Goal: Use online tool/utility: Use online tool/utility

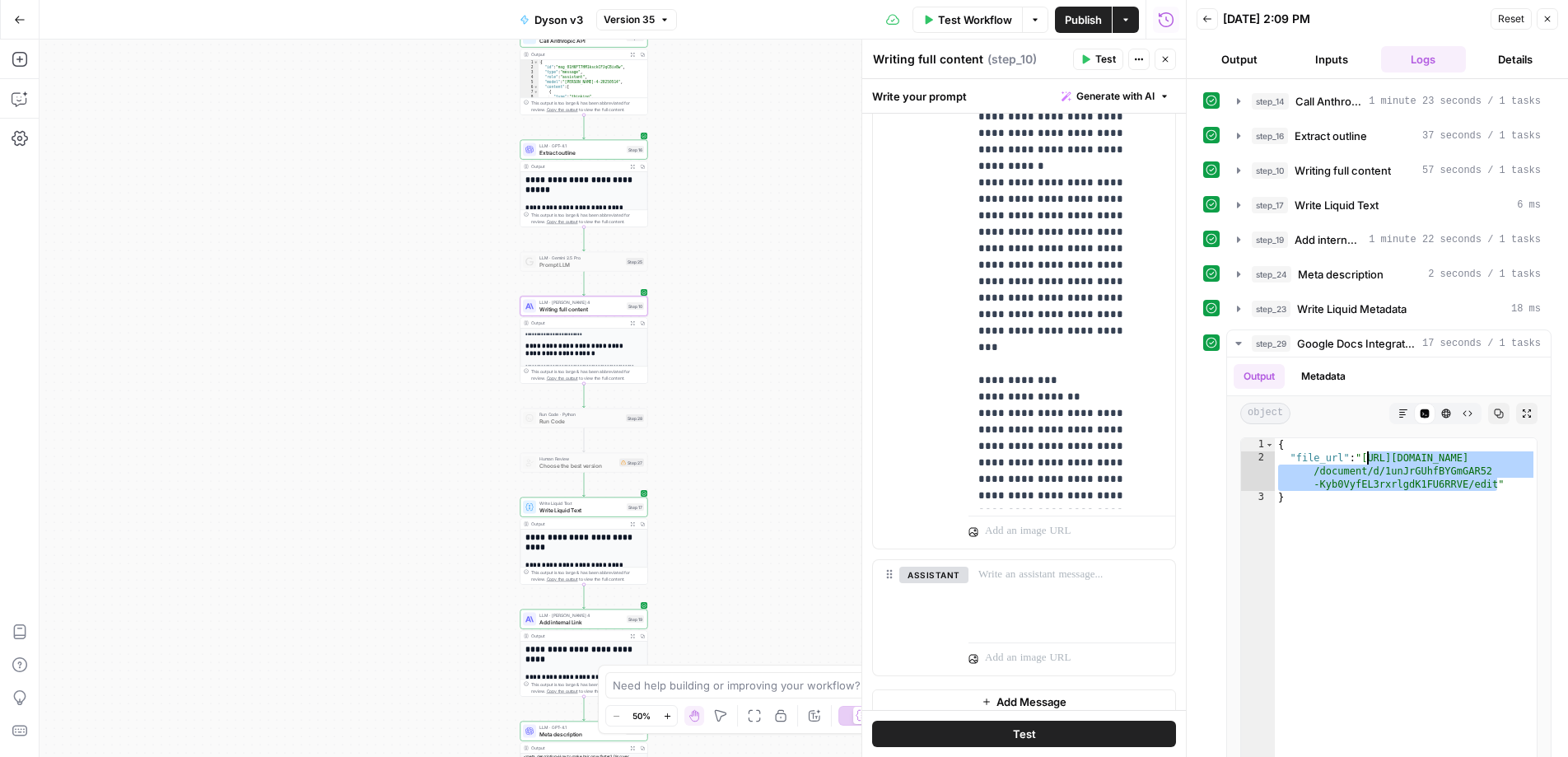
scroll to position [4, 0]
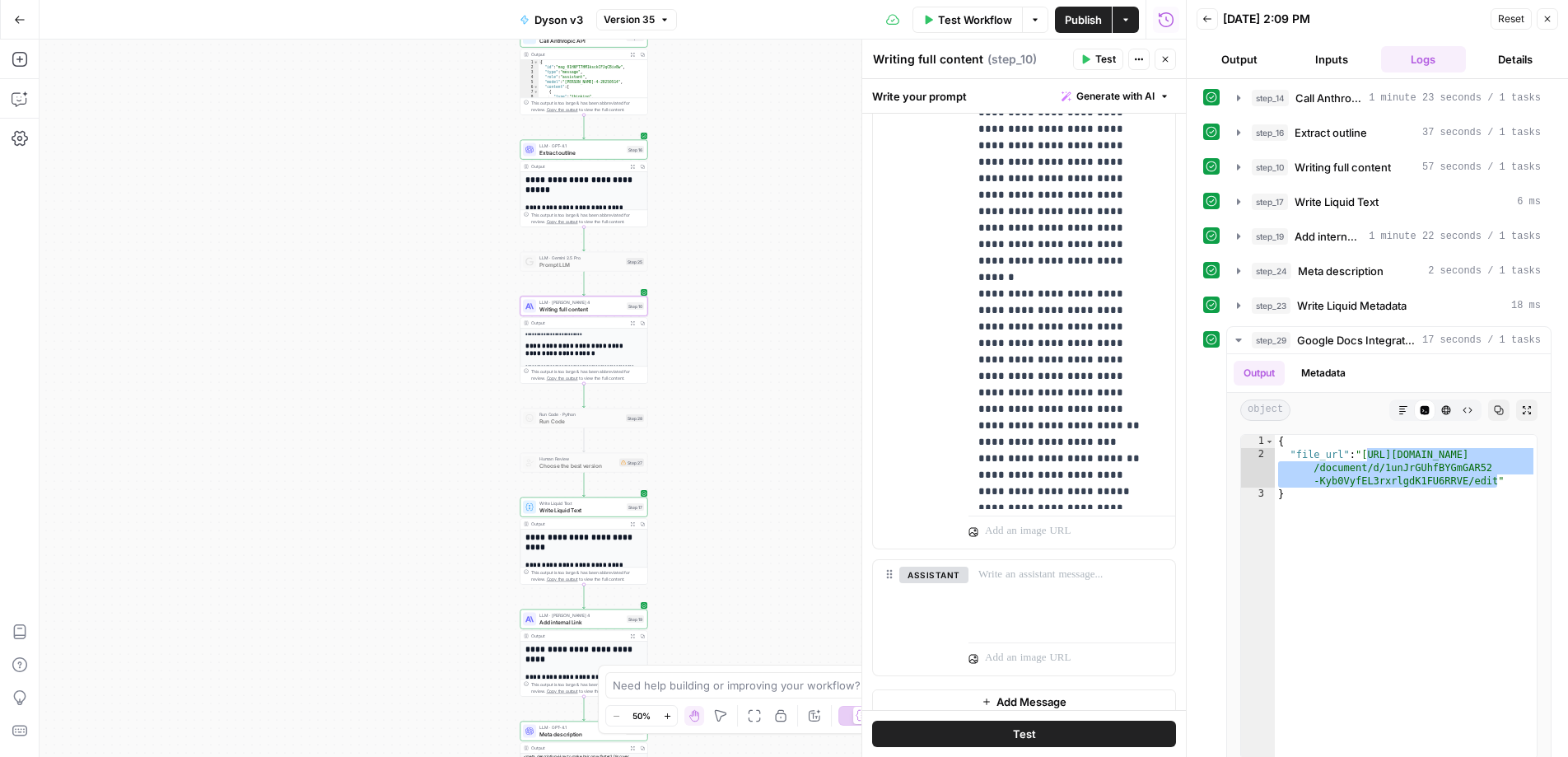
click at [978, 32] on div "Test Workflow Options Publish Actions Run History" at bounding box center [932, 19] width 510 height 39
click at [974, 20] on span "Test Workflow" at bounding box center [975, 19] width 74 height 17
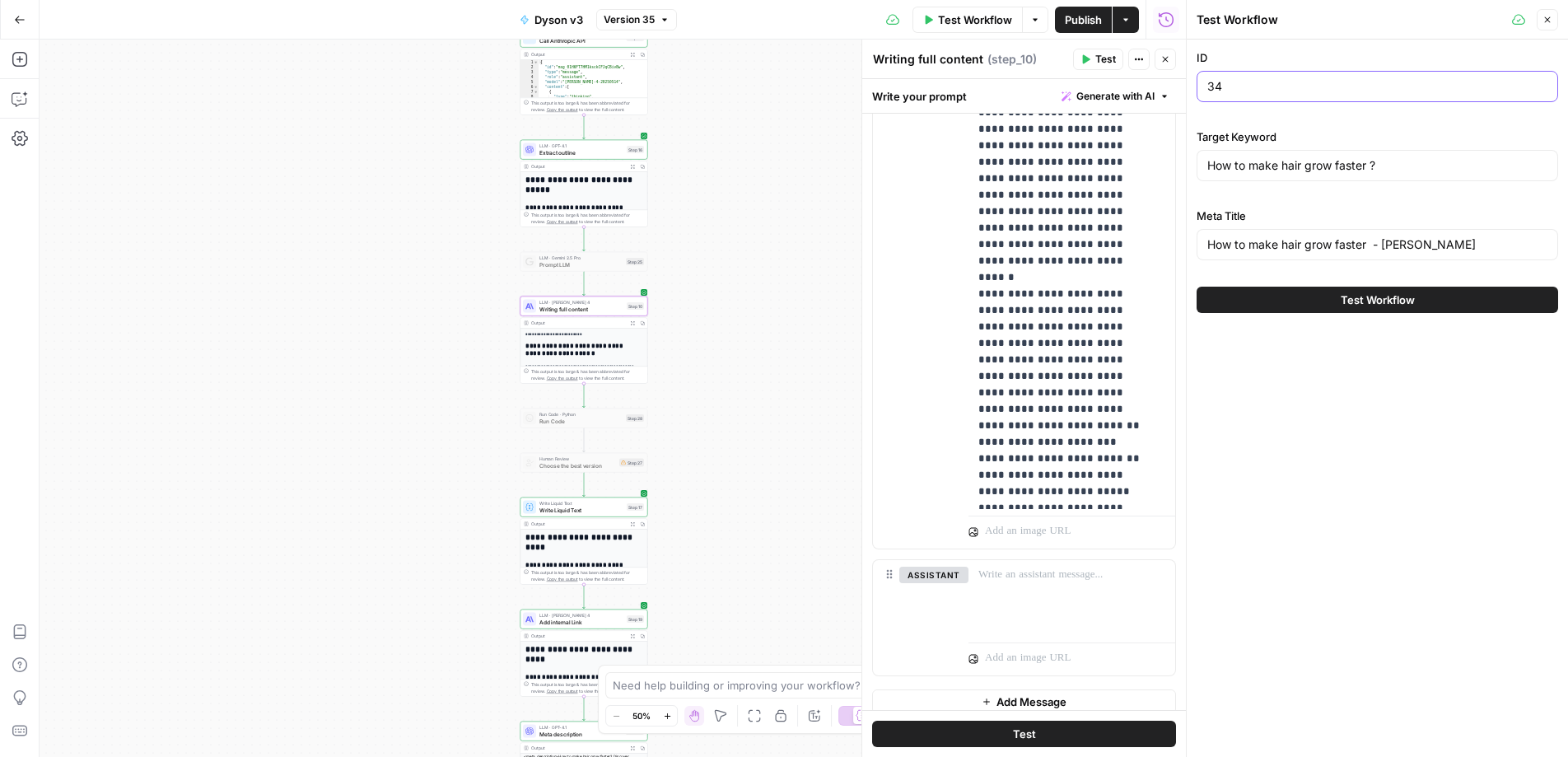
drag, startPoint x: 1230, startPoint y: 91, endPoint x: 1177, endPoint y: 89, distance: 53.0
click at [1177, 89] on body "Haskn New Home Browse Your Data Usage Settings Recent Grids [Vacances Bleues - …" at bounding box center [784, 378] width 1568 height 757
type input "18"
drag, startPoint x: 1359, startPoint y: 163, endPoint x: 1076, endPoint y: 185, distance: 283.9
click at [1076, 185] on body "Haskn New Home Browse Your Data Usage Settings Recent Grids [Vacances Bleues - …" at bounding box center [784, 378] width 1568 height 757
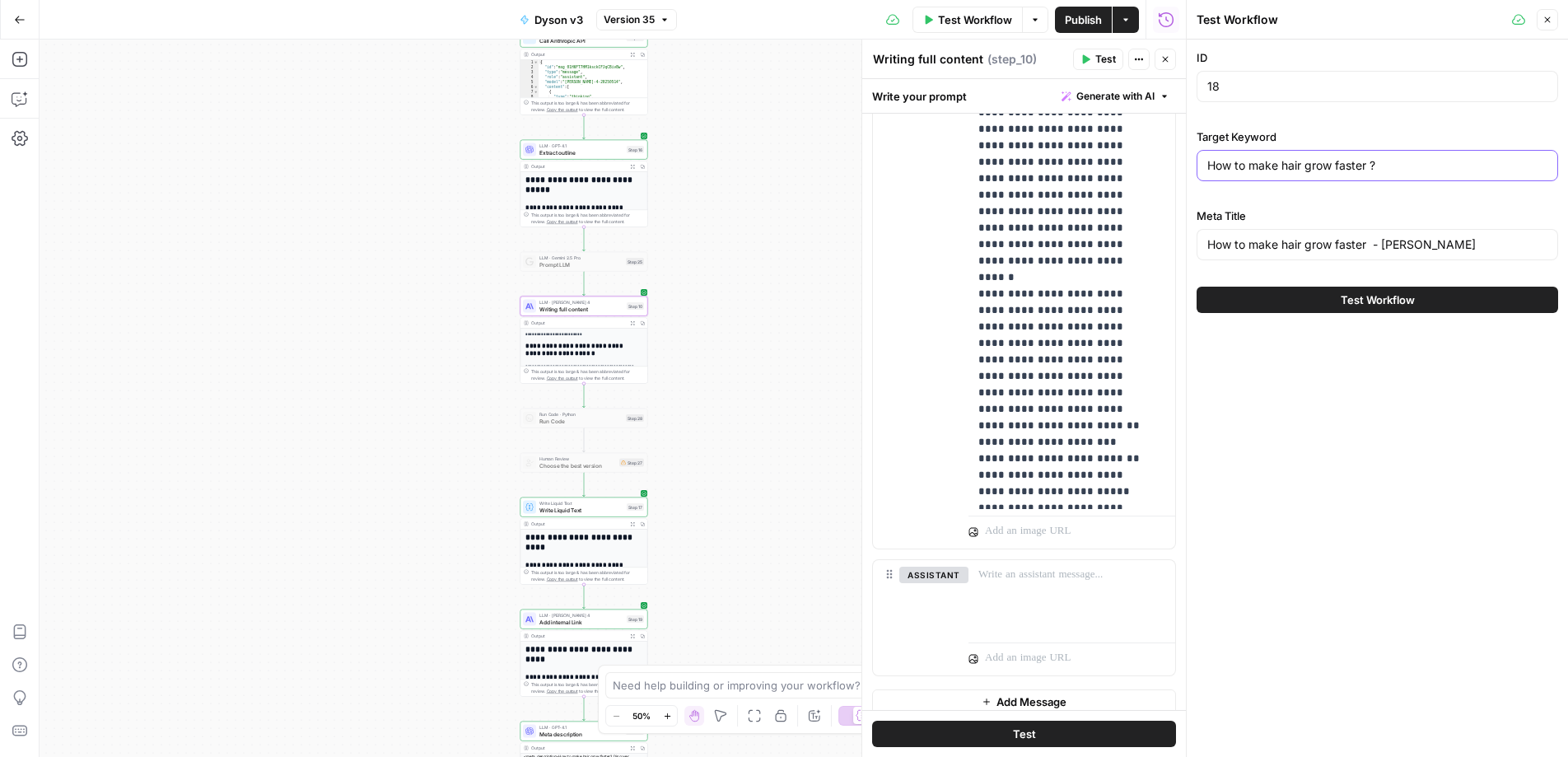
paste input "18_Can You Use a Spin Mop on Laminate Floors"
drag, startPoint x: 1224, startPoint y: 169, endPoint x: 1148, endPoint y: 169, distance: 76.0
click at [1147, 169] on body "Haskn New Home Browse Your Data Usage Settings Recent Grids [Vacances Bleues - …" at bounding box center [784, 378] width 1568 height 757
drag, startPoint x: 1469, startPoint y: 166, endPoint x: 1125, endPoint y: 170, distance: 344.0
click at [1125, 170] on body "Haskn New Home Browse Your Data Usage Settings Recent Grids [Vacances Bleues - …" at bounding box center [784, 378] width 1568 height 757
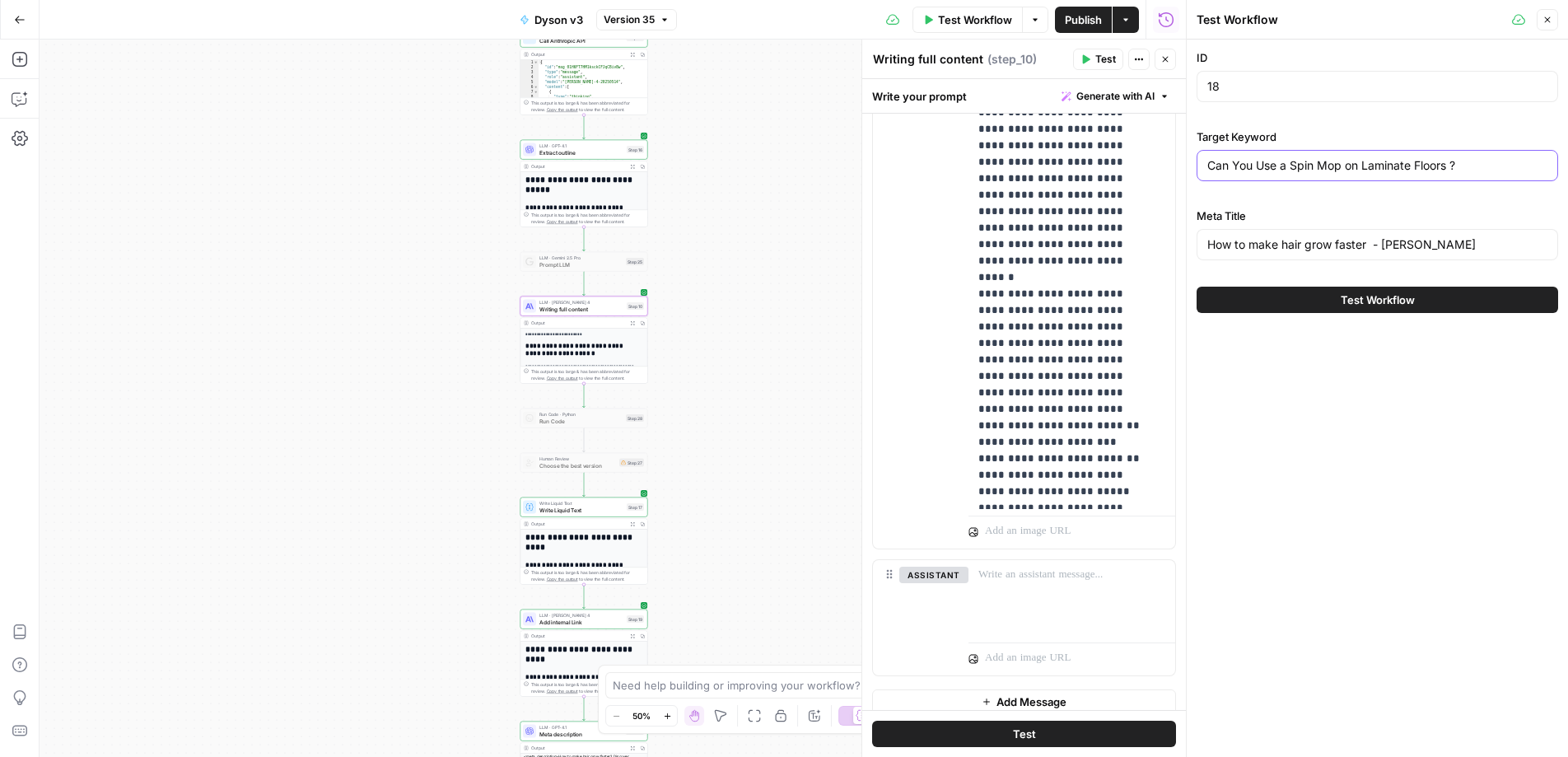
type input "Can You Use a Spin Mop on Laminate Floors ?"
click at [1220, 154] on div "Can You Use a Spin Mop on Laminate Floors ?" at bounding box center [1377, 166] width 362 height 32
click at [1209, 163] on input "Can You Use a Spin Mop on Laminate Floors ?" at bounding box center [1378, 165] width 340 height 17
drag, startPoint x: 1209, startPoint y: 165, endPoint x: 1451, endPoint y: 166, distance: 242.0
click at [1451, 166] on input "Can You Use a Spin Mop on Laminate Floors ?" at bounding box center [1378, 165] width 340 height 17
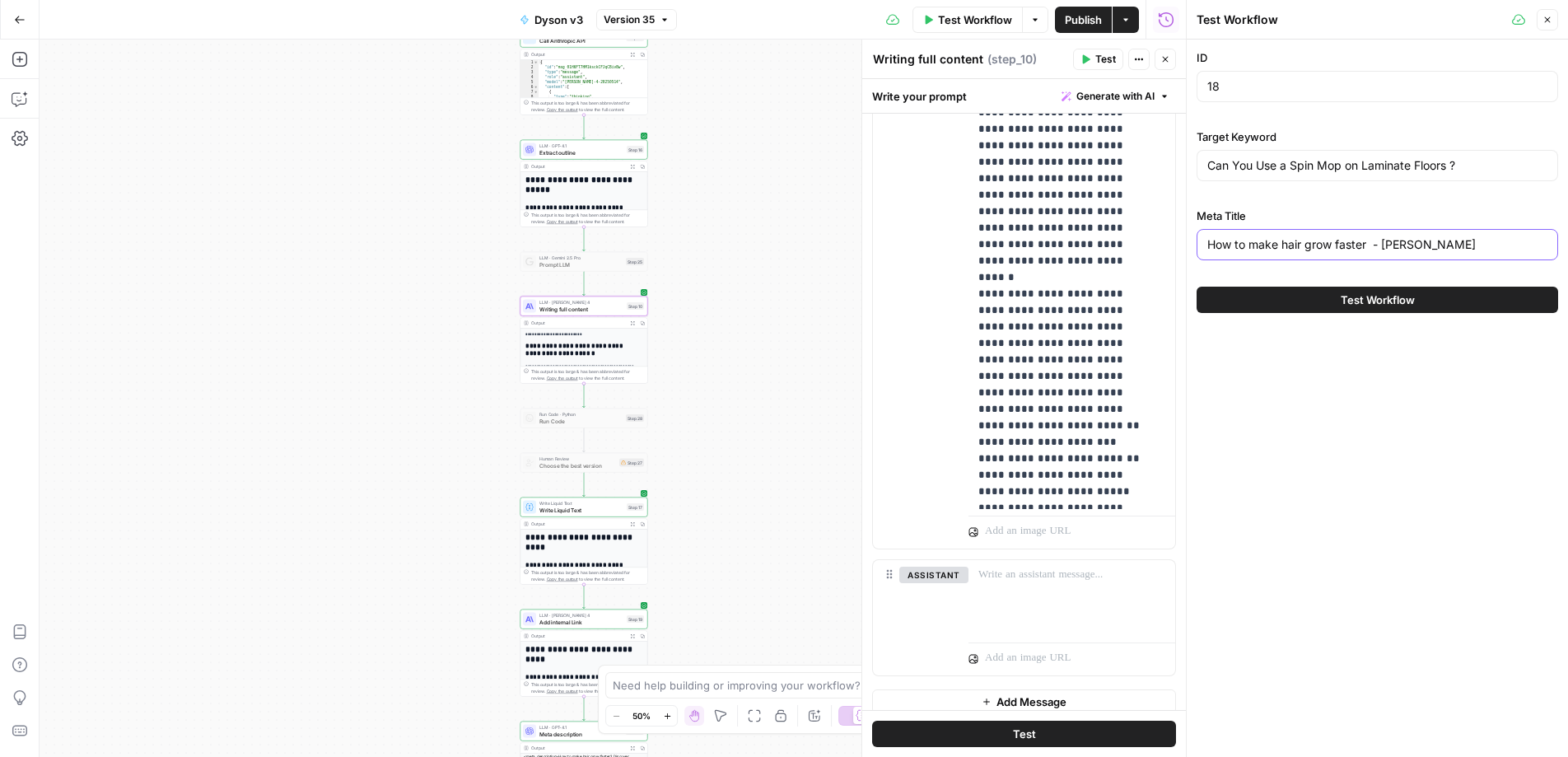
drag, startPoint x: 1207, startPoint y: 244, endPoint x: 1368, endPoint y: 251, distance: 161.2
click at [1368, 251] on input "How to make hair grow faster - [PERSON_NAME]" at bounding box center [1378, 244] width 340 height 17
paste input "Can You Use a Spin Mop on Laminate Floors"
type input "Can You Use a Spin Mop on Laminate Floors - Dyson"
drag, startPoint x: 1375, startPoint y: 295, endPoint x: 1359, endPoint y: 297, distance: 16.1
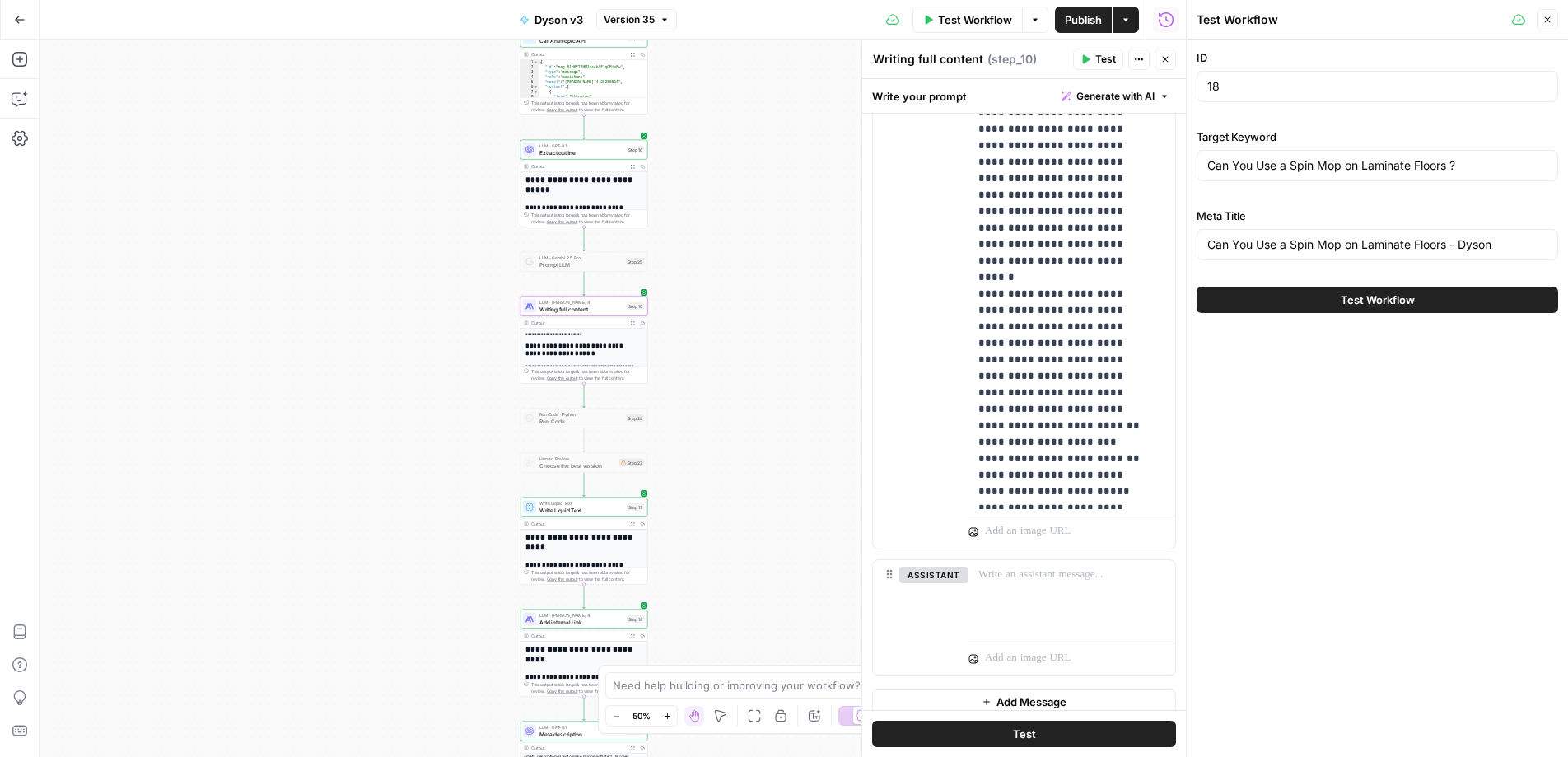
click at [1373, 295] on span "Test Workflow" at bounding box center [1378, 300] width 74 height 17
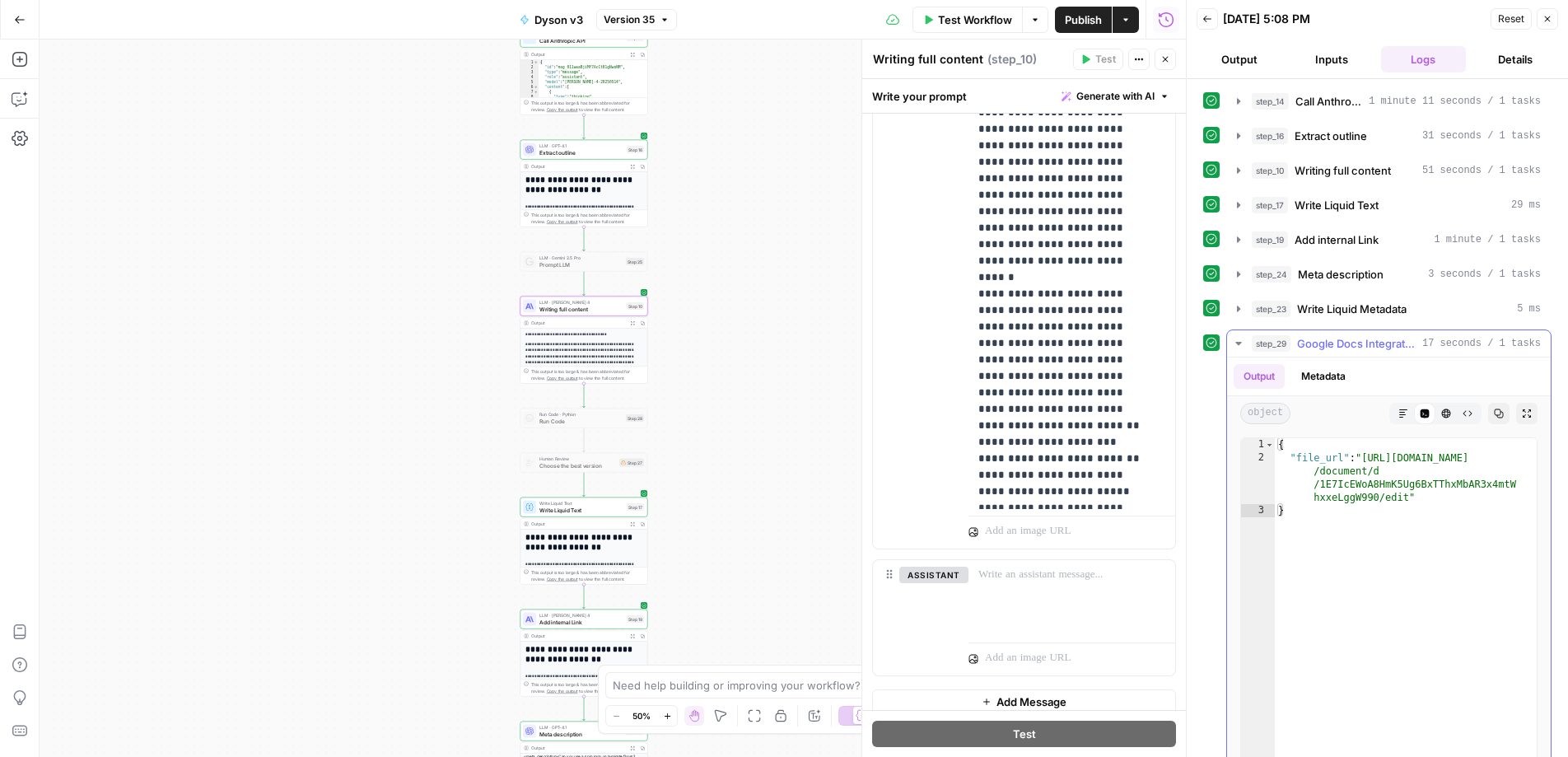
type textarea "**********"
drag, startPoint x: 1366, startPoint y: 457, endPoint x: 1406, endPoint y: 499, distance: 58.0
click at [1406, 499] on div "{ "file_url" : "[URL][DOMAIN_NAME] /document/d /1E7IcEWoA8HmK5Ug6BxTThxMbAR3x4m…" at bounding box center [1406, 612] width 262 height 350
